Goal: Contribute content: Contribute content

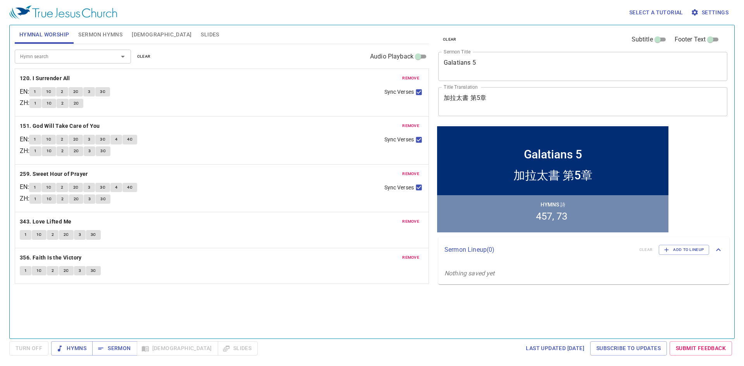
click at [409, 77] on span "remove" at bounding box center [410, 78] width 17 height 7
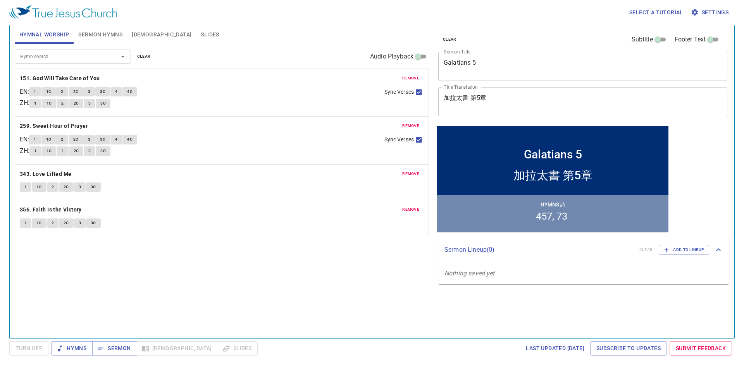
click at [409, 77] on span "remove" at bounding box center [410, 78] width 17 height 7
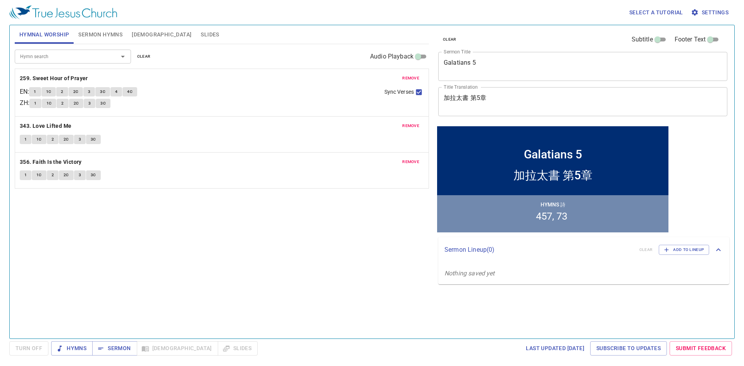
click at [409, 77] on span "remove" at bounding box center [410, 78] width 17 height 7
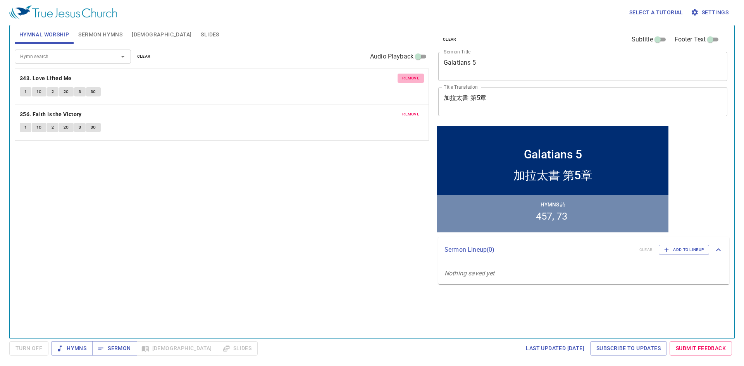
click at [409, 77] on span "remove" at bounding box center [410, 78] width 17 height 7
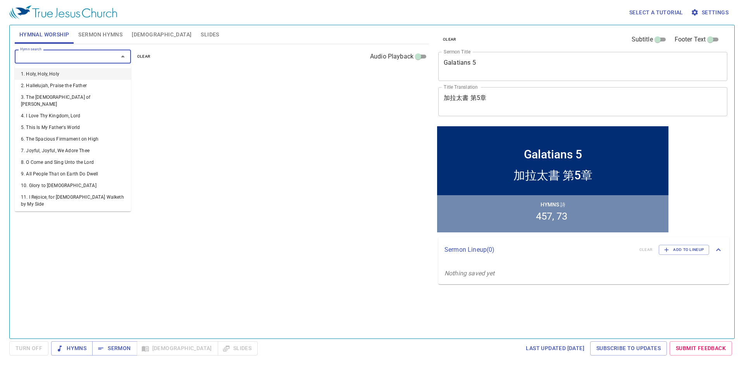
click at [51, 56] on input "Hymn search" at bounding box center [61, 56] width 89 height 9
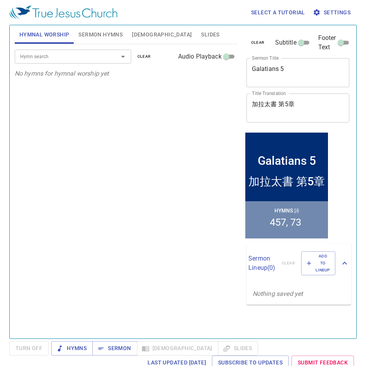
click at [88, 57] on input "Hymn search" at bounding box center [61, 56] width 89 height 9
click at [79, 63] on div "Hymn search" at bounding box center [73, 57] width 116 height 14
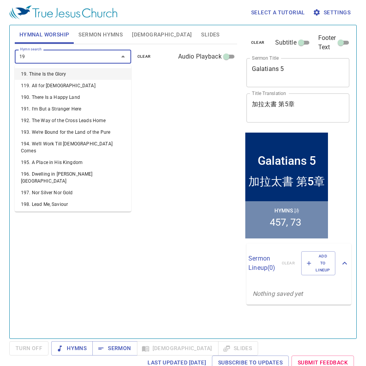
type input "195"
type input "196"
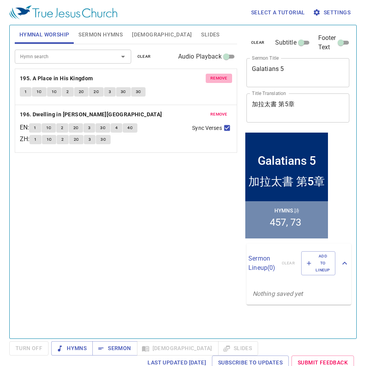
drag, startPoint x: 212, startPoint y: 78, endPoint x: 218, endPoint y: 92, distance: 15.1
click at [212, 78] on span "remove" at bounding box center [218, 78] width 17 height 7
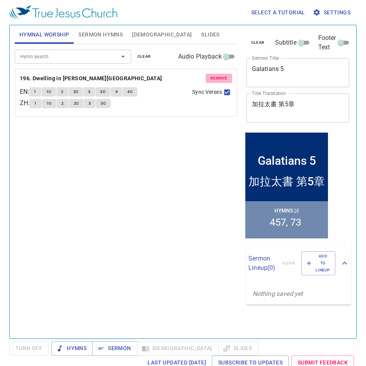
click at [219, 79] on span "remove" at bounding box center [218, 78] width 17 height 7
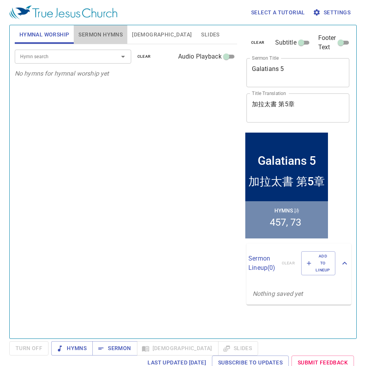
click at [105, 40] on button "Sermon Hymns" at bounding box center [100, 34] width 53 height 19
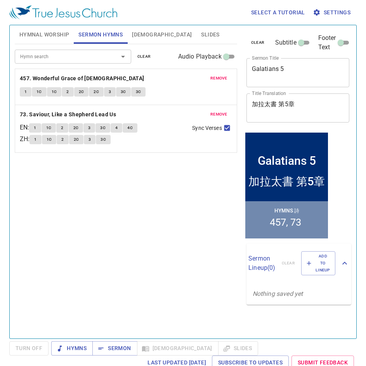
click at [96, 58] on input "Hymn search" at bounding box center [61, 56] width 89 height 9
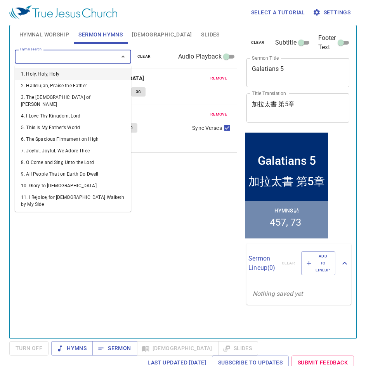
click at [207, 78] on button "remove" at bounding box center [218, 78] width 26 height 9
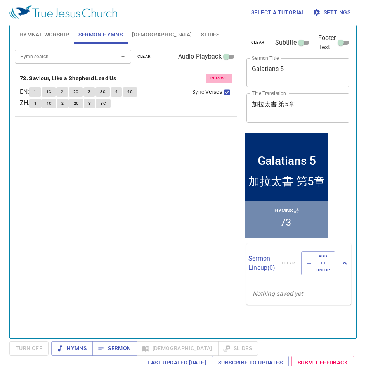
click at [207, 78] on button "remove" at bounding box center [218, 78] width 26 height 9
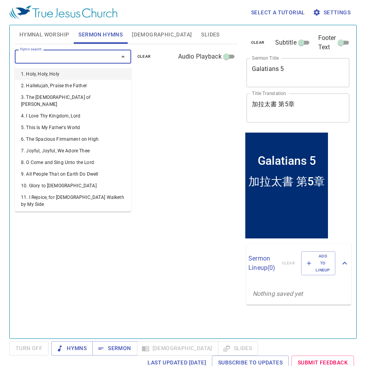
click at [43, 59] on input "Hymn search" at bounding box center [61, 56] width 89 height 9
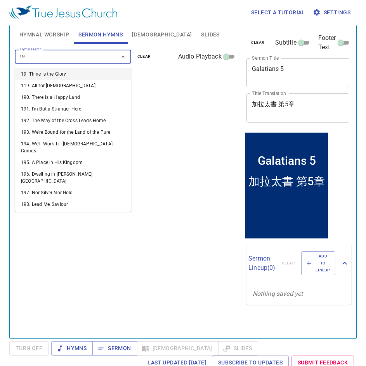
type input "195"
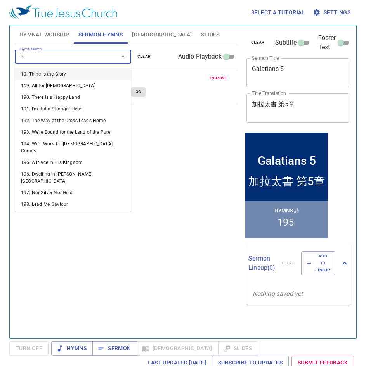
type input "196"
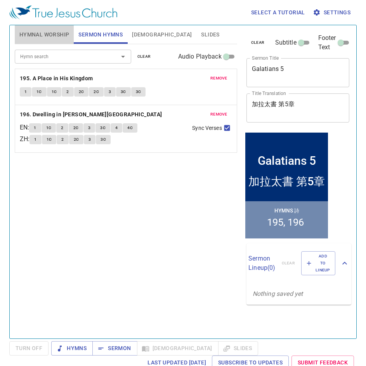
click at [37, 30] on span "Hymnal Worship" at bounding box center [44, 35] width 50 height 10
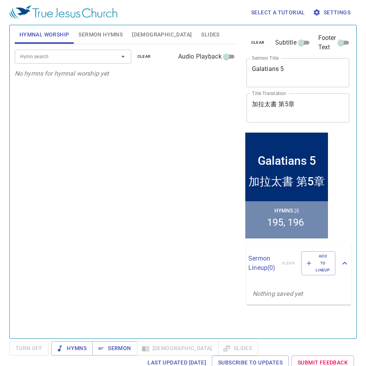
click at [69, 53] on input "Hymn search" at bounding box center [61, 56] width 89 height 9
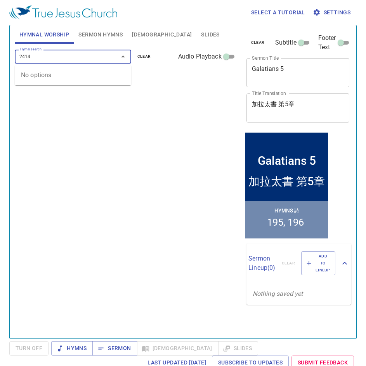
type input "241"
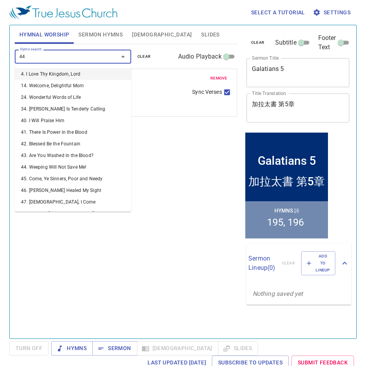
type input "448"
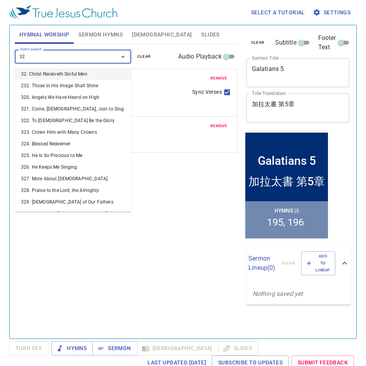
type input "328"
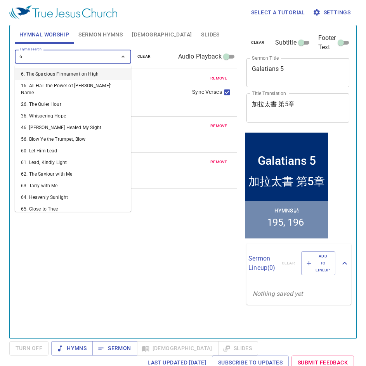
type input "67"
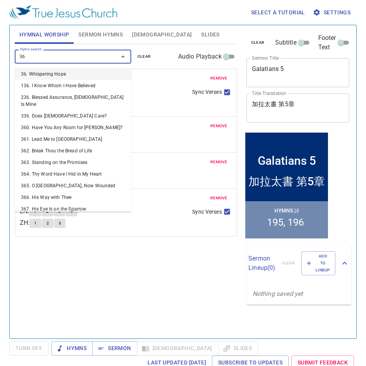
type input "361"
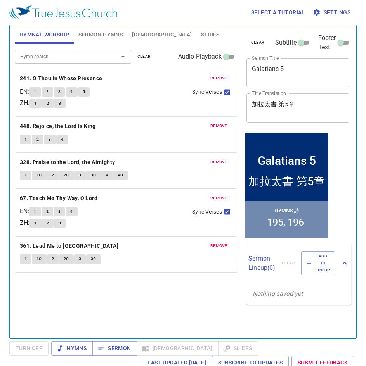
click at [267, 61] on div "Galatians 5 x Sermon Title" at bounding box center [297, 72] width 103 height 29
click at [270, 69] on textarea "Galatians 5" at bounding box center [298, 72] width 92 height 15
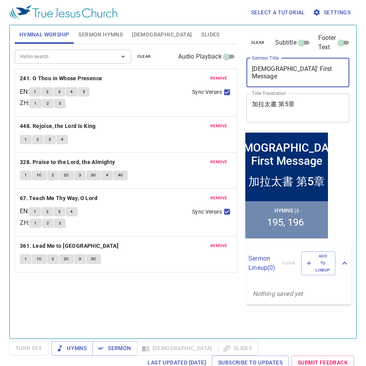
type textarea "[DEMOGRAPHIC_DATA]' First Message"
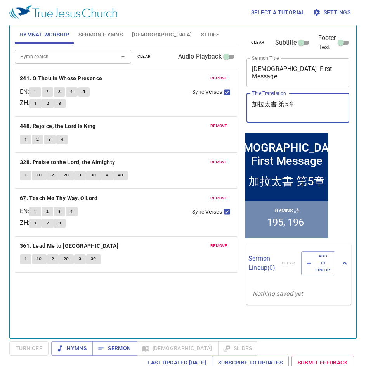
drag, startPoint x: 308, startPoint y: 102, endPoint x: 249, endPoint y: 106, distance: 59.1
click at [249, 106] on div "加拉太書 第5章 x Title Translation" at bounding box center [297, 107] width 103 height 29
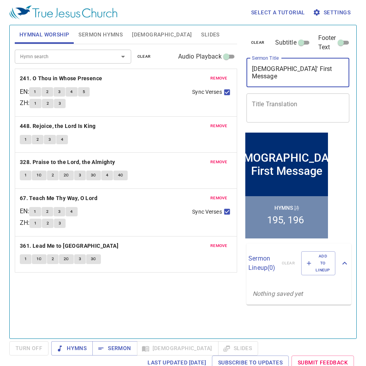
drag, startPoint x: 320, startPoint y: 71, endPoint x: 254, endPoint y: 71, distance: 66.3
click at [254, 71] on textarea "[DEMOGRAPHIC_DATA]' First Message" at bounding box center [298, 72] width 92 height 15
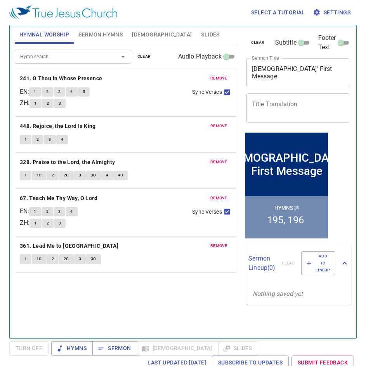
click at [290, 100] on div "x Title Translation" at bounding box center [297, 107] width 103 height 29
paste textarea "[DEMOGRAPHIC_DATA]的第一個信息"
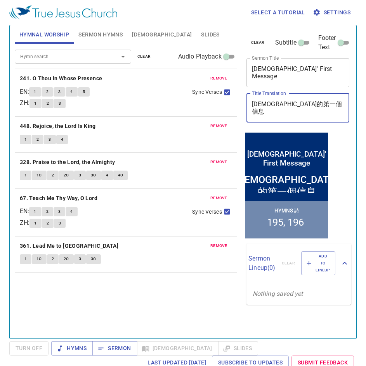
type textarea "[DEMOGRAPHIC_DATA]的第一個信息"
click at [175, 294] on div "Hymn search Hymn search clear Audio Playback remove 241. O Thou in Whose Presen…" at bounding box center [126, 188] width 222 height 288
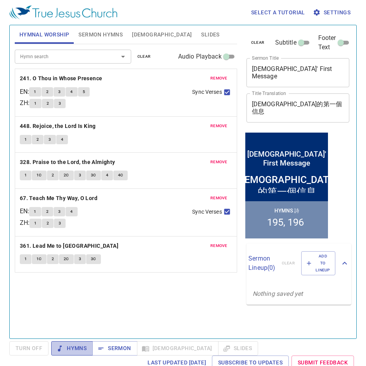
click at [57, 349] on icon "button" at bounding box center [60, 349] width 8 height 8
click at [108, 40] on button "Sermon Hymns" at bounding box center [100, 34] width 53 height 19
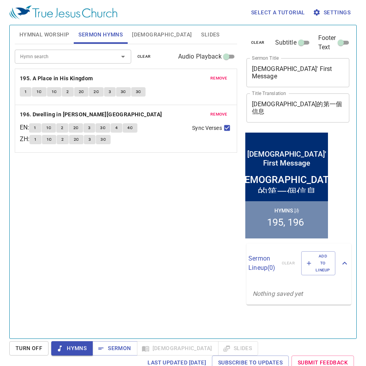
click at [52, 45] on div "Hymn search Hymn search clear Audio Playback" at bounding box center [126, 56] width 222 height 25
click at [55, 35] on span "Hymnal Worship" at bounding box center [44, 35] width 50 height 10
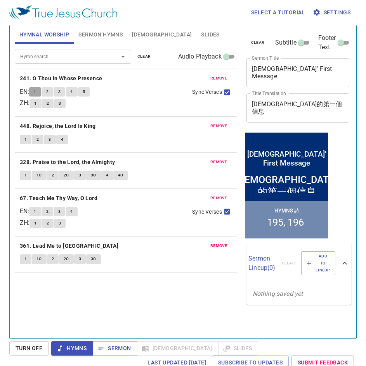
click at [36, 93] on span "1" at bounding box center [35, 91] width 2 height 7
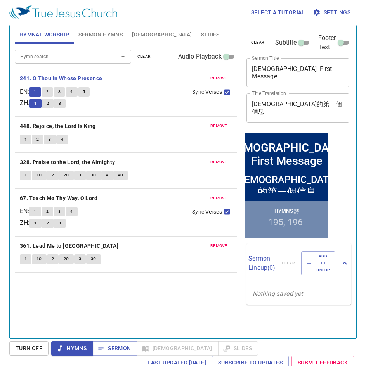
click at [48, 88] on button "2" at bounding box center [47, 91] width 12 height 9
click at [60, 91] on span "3" at bounding box center [59, 91] width 2 height 7
click at [72, 90] on button "4" at bounding box center [72, 91] width 12 height 9
click at [89, 92] on button "5" at bounding box center [84, 91] width 12 height 9
click at [25, 138] on span "1" at bounding box center [25, 139] width 2 height 7
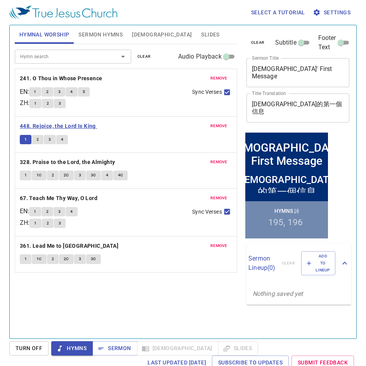
click at [38, 125] on b "448. Rejoice, the Lord Is King" at bounding box center [58, 126] width 76 height 10
click at [26, 137] on span "1" at bounding box center [25, 139] width 2 height 7
click at [108, 138] on div "1 2 3 4" at bounding box center [126, 140] width 212 height 11
click at [38, 140] on span "2" at bounding box center [37, 139] width 2 height 7
click at [47, 140] on button "3" at bounding box center [50, 139] width 12 height 9
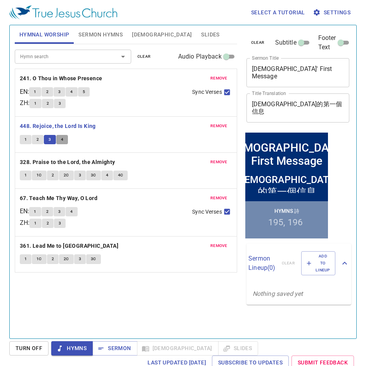
click at [61, 141] on span "4" at bounding box center [62, 139] width 2 height 7
click at [79, 163] on b "328. Praise to the Lord, the Almighty" at bounding box center [67, 162] width 95 height 10
click at [24, 177] on span "1" at bounding box center [25, 175] width 2 height 7
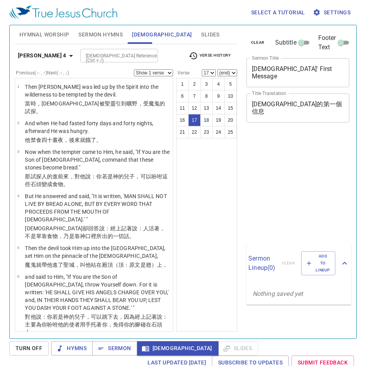
select select "17"
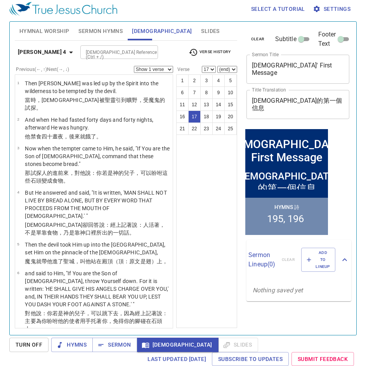
scroll to position [587, 0]
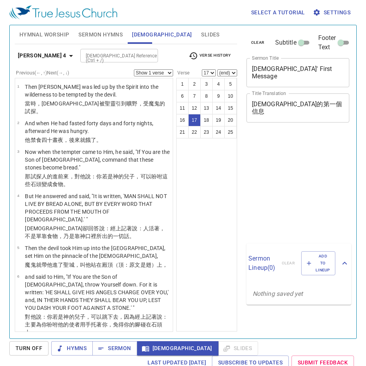
select select "17"
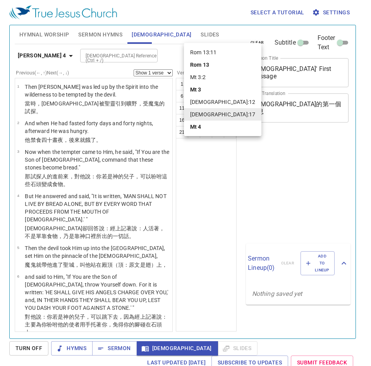
select select "17"
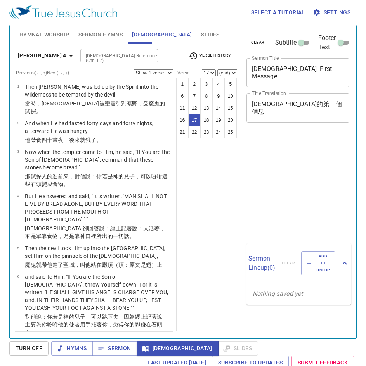
select select "17"
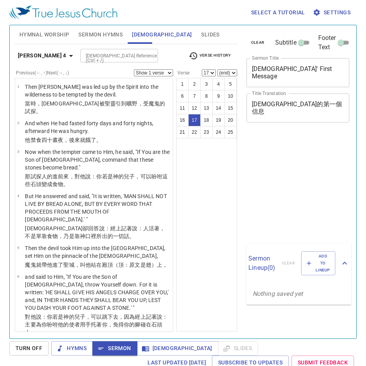
select select "17"
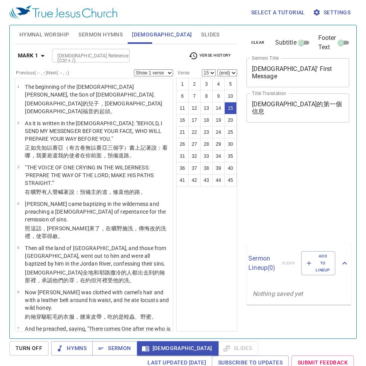
select select "15"
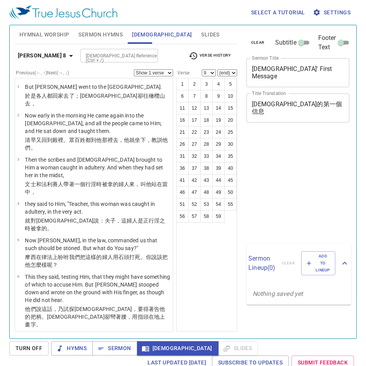
select select "9"
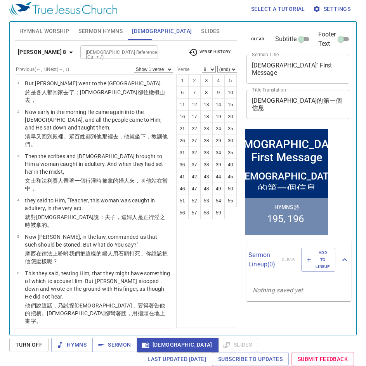
click at [202, 49] on span "Verse History" at bounding box center [209, 52] width 42 height 9
click at [212, 53] on li "1 Jn 1:9" at bounding box center [213, 52] width 58 height 7
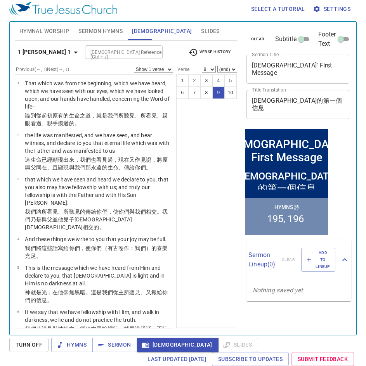
scroll to position [164, 0]
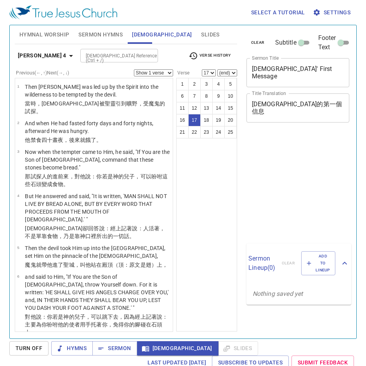
select select "17"
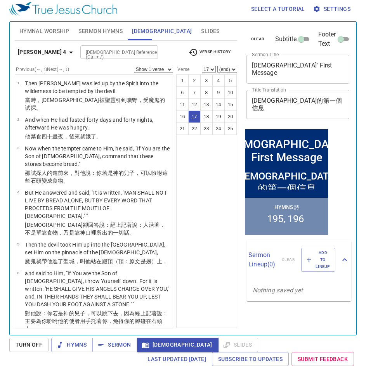
scroll to position [509, 0]
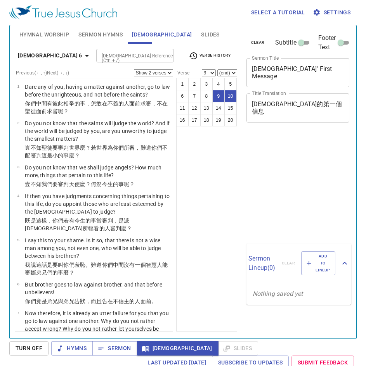
select select "2"
select select "9"
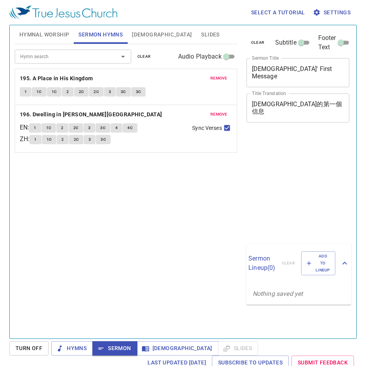
scroll to position [3, 0]
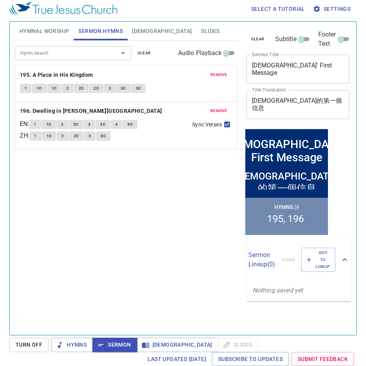
scroll to position [3, 0]
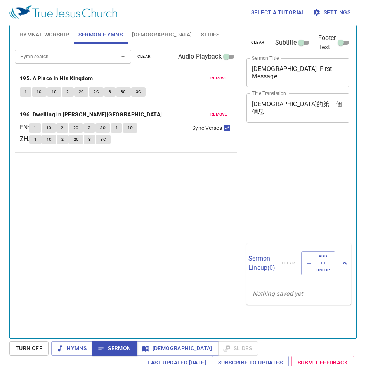
scroll to position [3, 0]
